Goal: Transaction & Acquisition: Purchase product/service

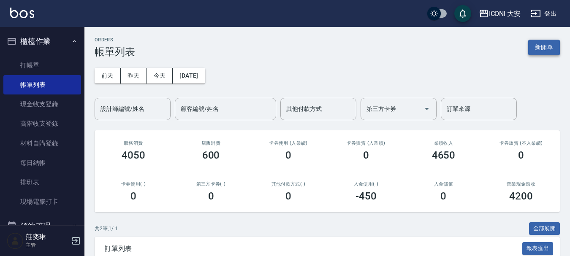
click at [550, 44] on button "新開單" at bounding box center [544, 48] width 32 height 16
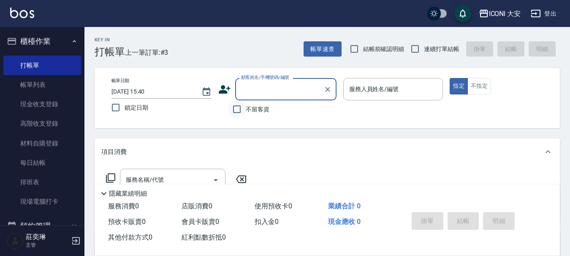
click at [236, 111] on input "不留客資" at bounding box center [237, 110] width 18 height 18
checkbox input "true"
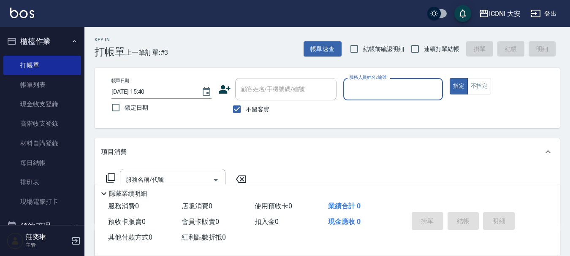
click at [387, 92] on input "服務人員姓名/編號" at bounding box center [393, 89] width 93 height 15
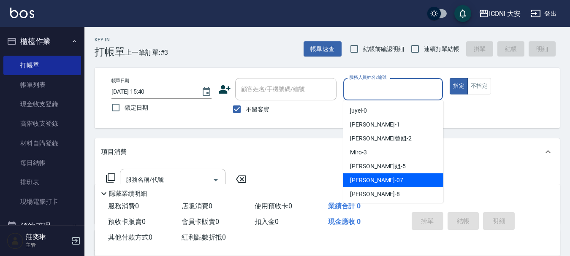
click at [380, 186] on div "[PERSON_NAME] -07" at bounding box center [393, 181] width 100 height 14
type input "[PERSON_NAME]-07"
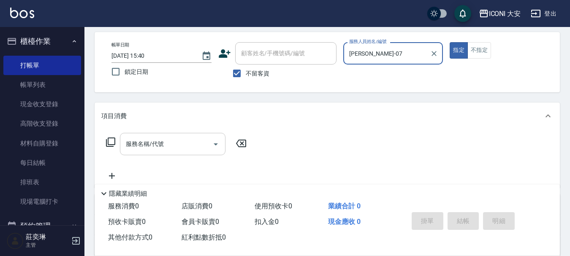
scroll to position [84, 0]
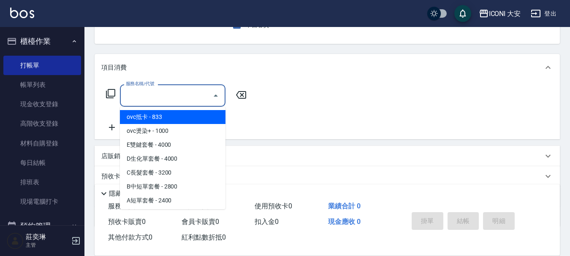
click at [155, 94] on input "服務名稱/代號" at bounding box center [166, 95] width 85 height 15
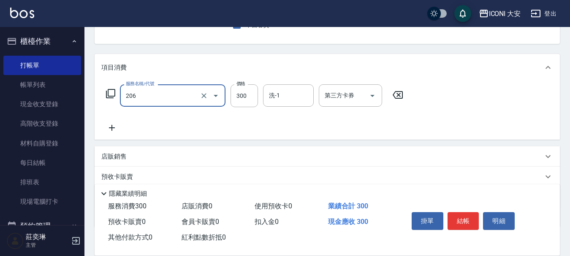
type input "洗髮(206)"
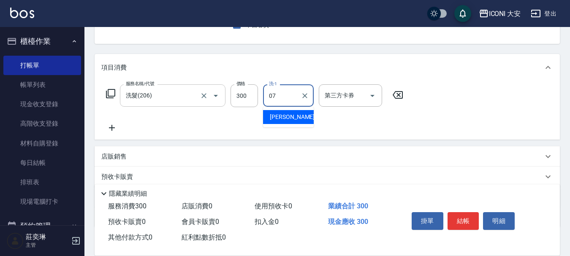
type input "[PERSON_NAME]-07"
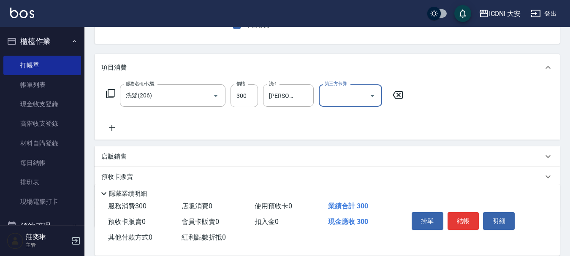
click at [112, 131] on icon at bounding box center [112, 128] width 6 height 6
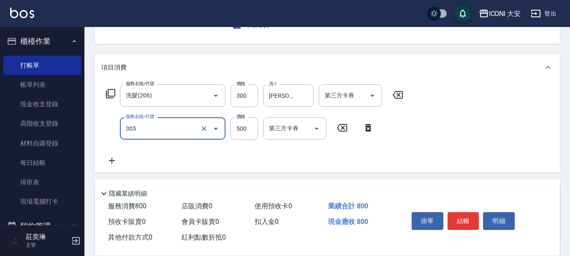
type input "剪髮(305)"
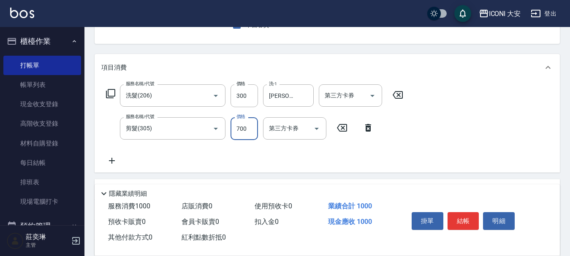
type input "700"
click at [113, 161] on icon at bounding box center [112, 161] width 6 height 6
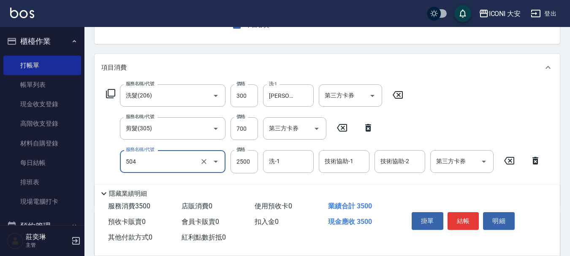
type input "染髮(504)"
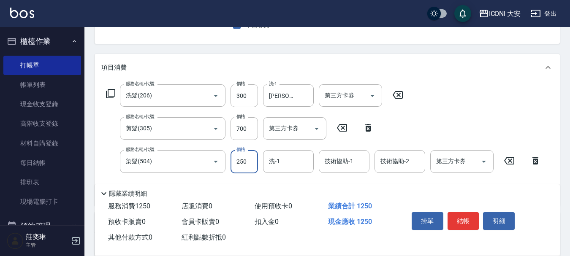
type input "2500"
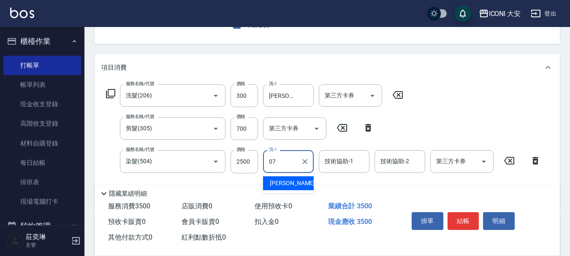
type input "[PERSON_NAME]-07"
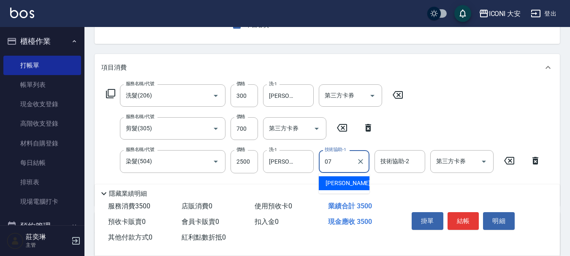
type input "[PERSON_NAME]-07"
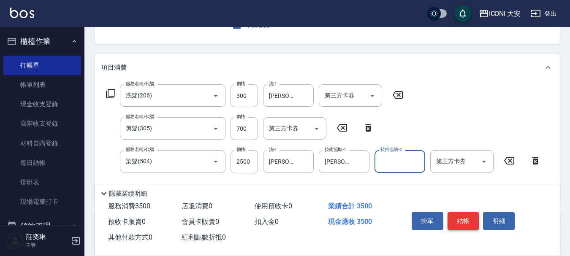
click at [465, 213] on button "結帳" at bounding box center [464, 221] width 32 height 18
